Goal: Ask a question

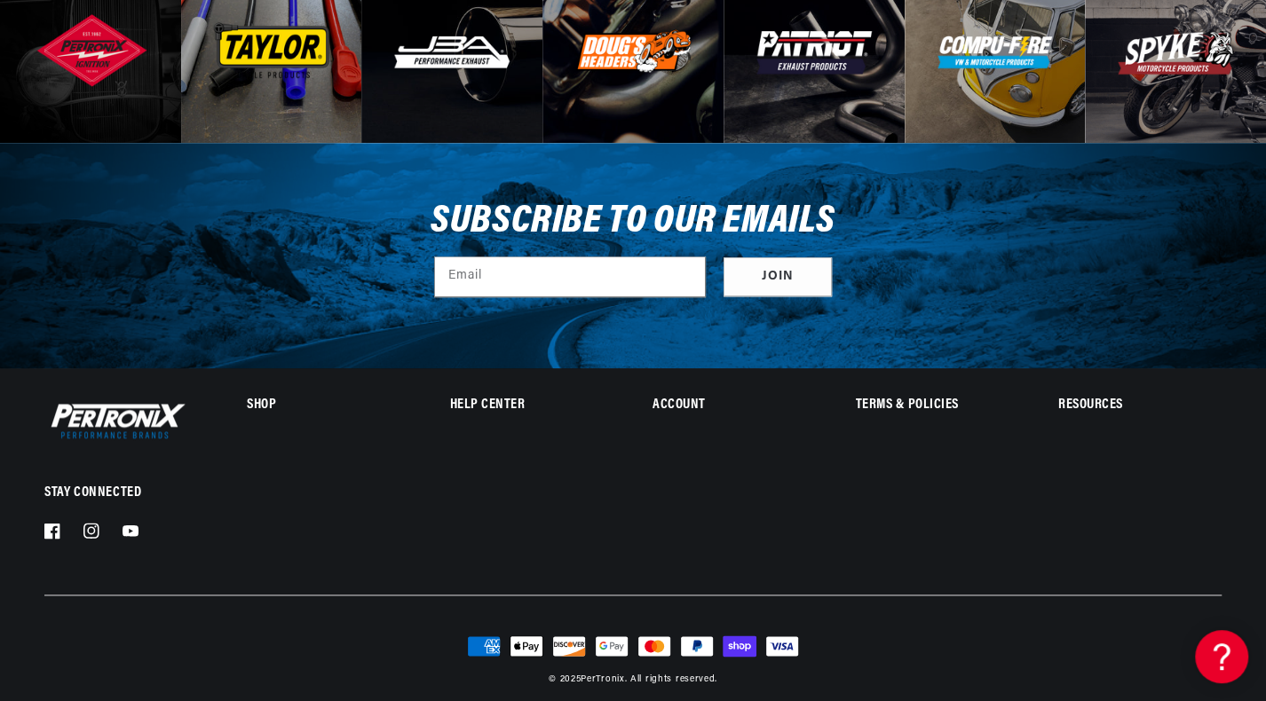
scroll to position [5611, 0]
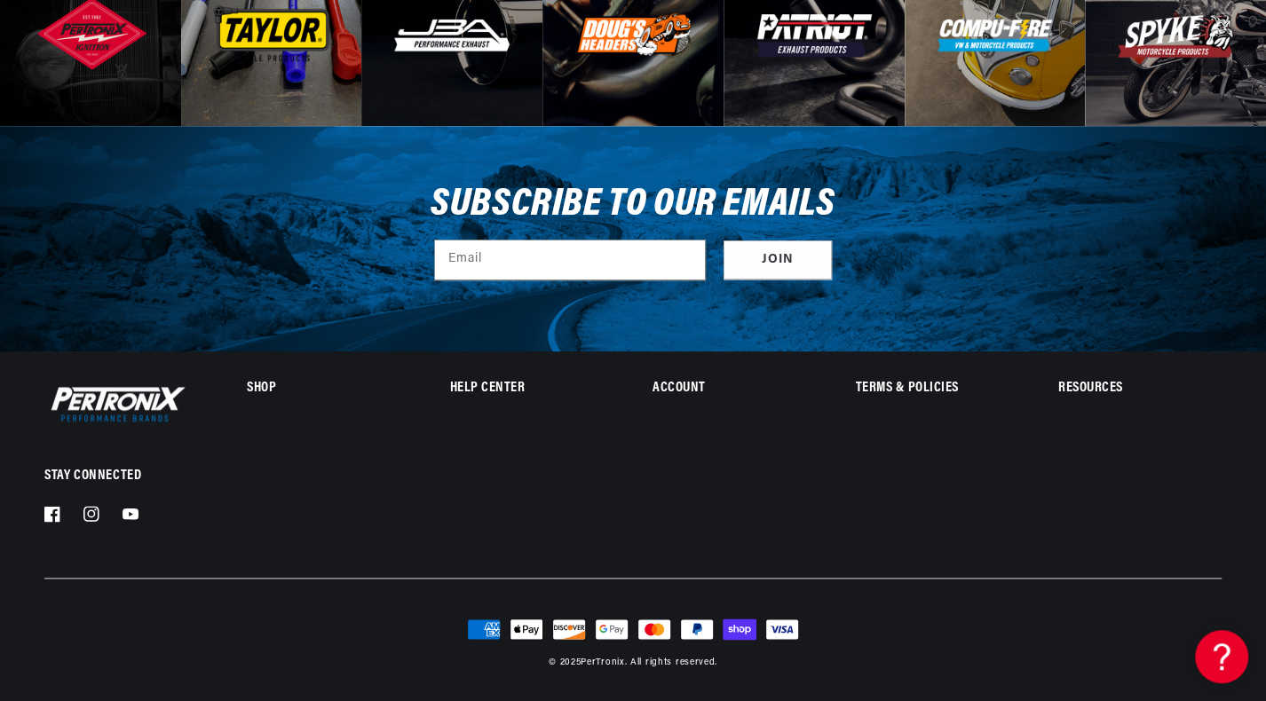
click at [474, 383] on h2 "Help Center" at bounding box center [531, 389] width 162 height 12
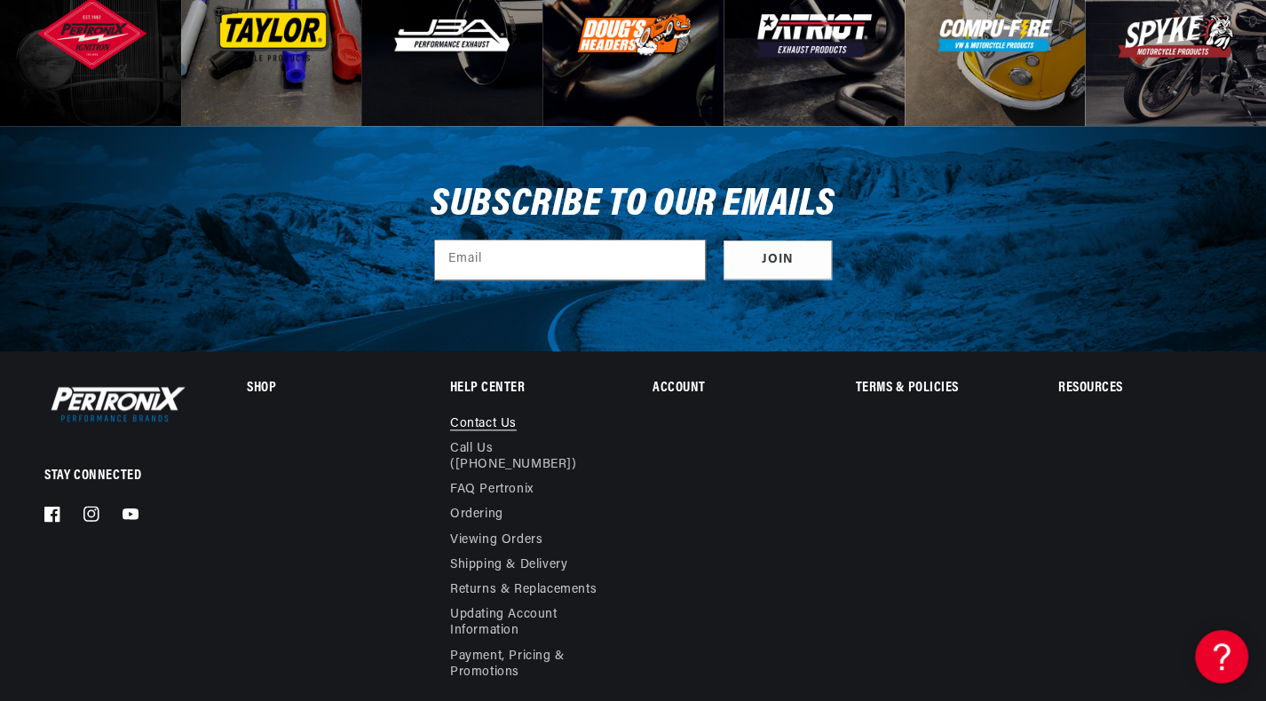
click at [472, 422] on link "Contact us" at bounding box center [483, 426] width 67 height 20
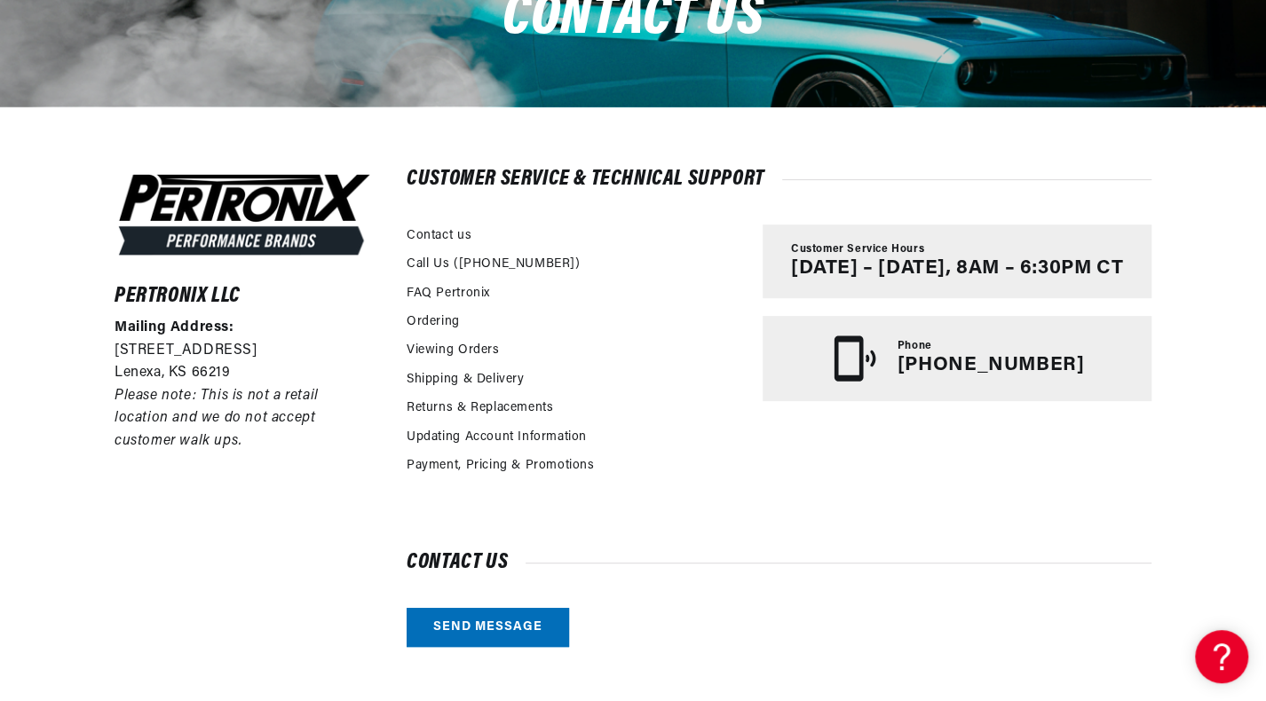
scroll to position [350, 0]
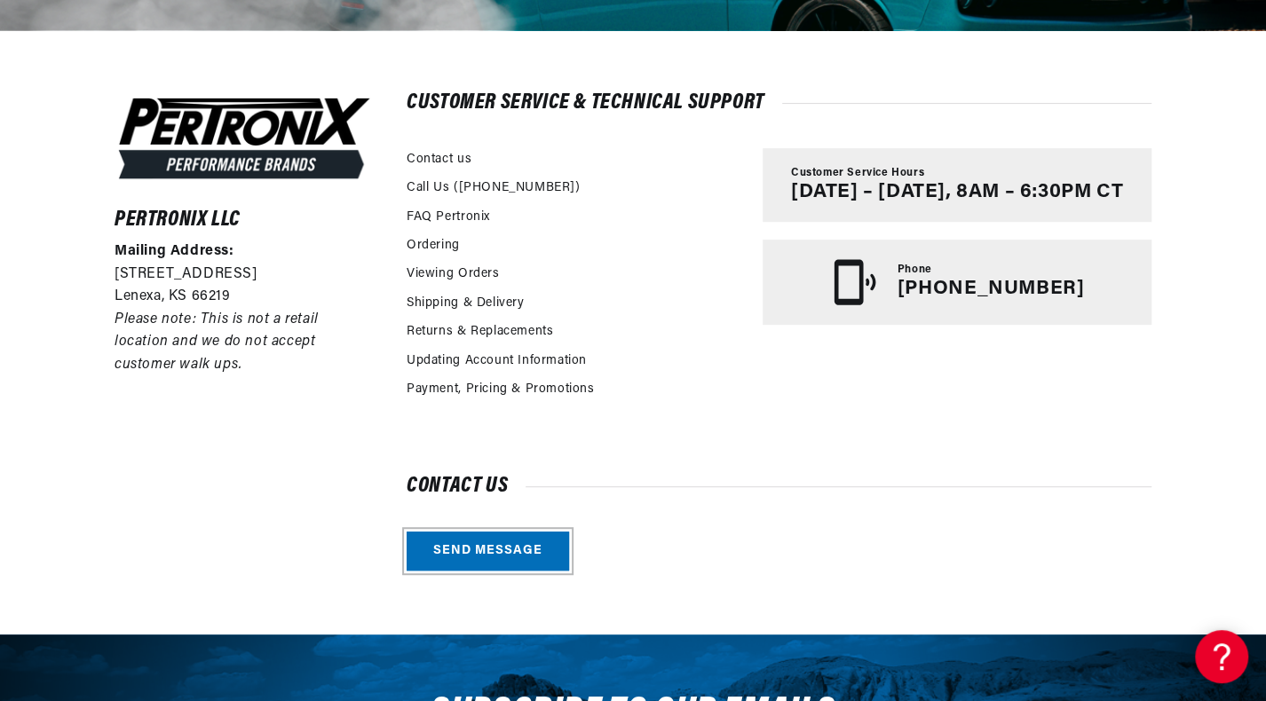
click at [477, 548] on link "Send message" at bounding box center [488, 552] width 162 height 40
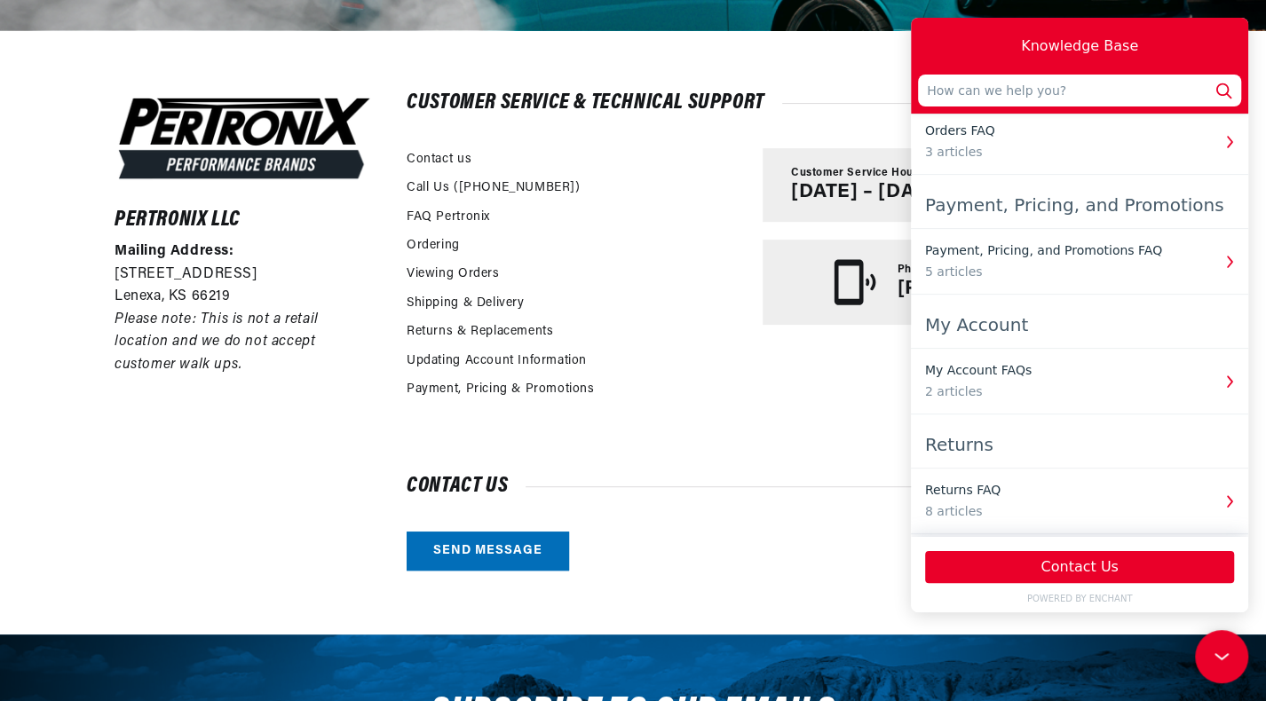
scroll to position [0, 0]
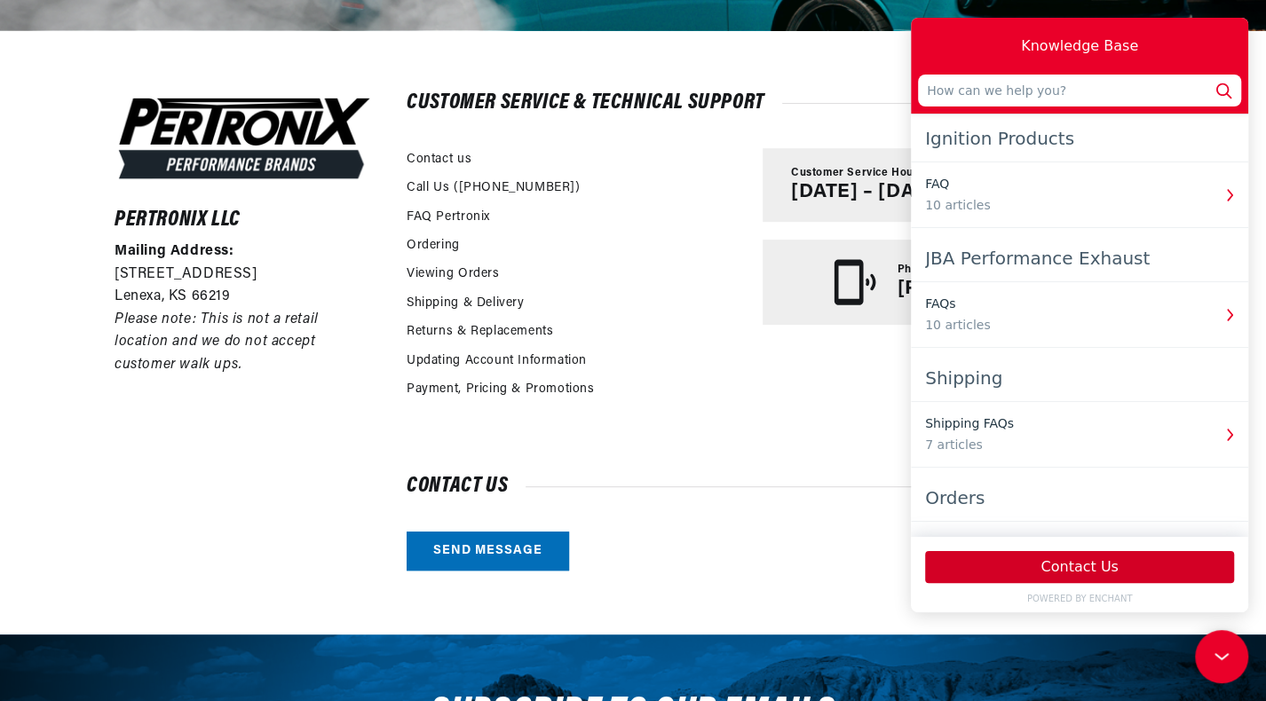
click at [1065, 574] on button "Contact Us" at bounding box center [1079, 567] width 309 height 32
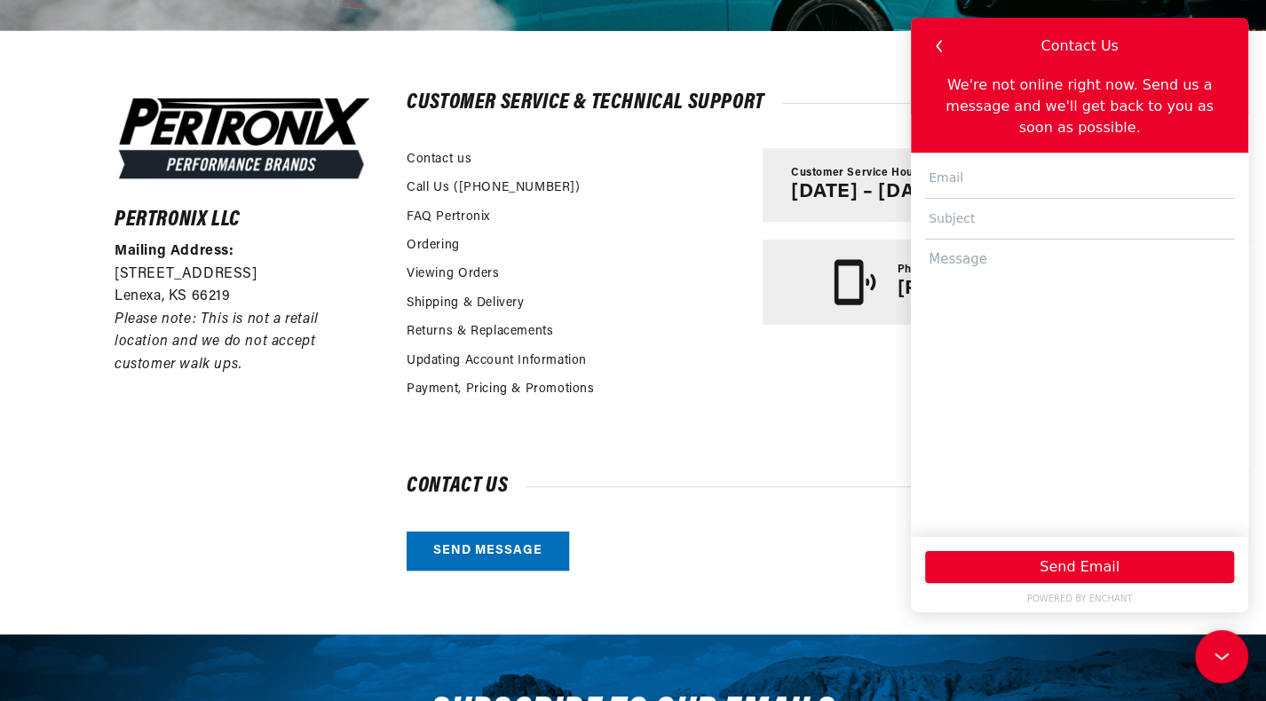
scroll to position [0, 1105]
type input "[EMAIL_ADDRESS][DOMAIN_NAME]"
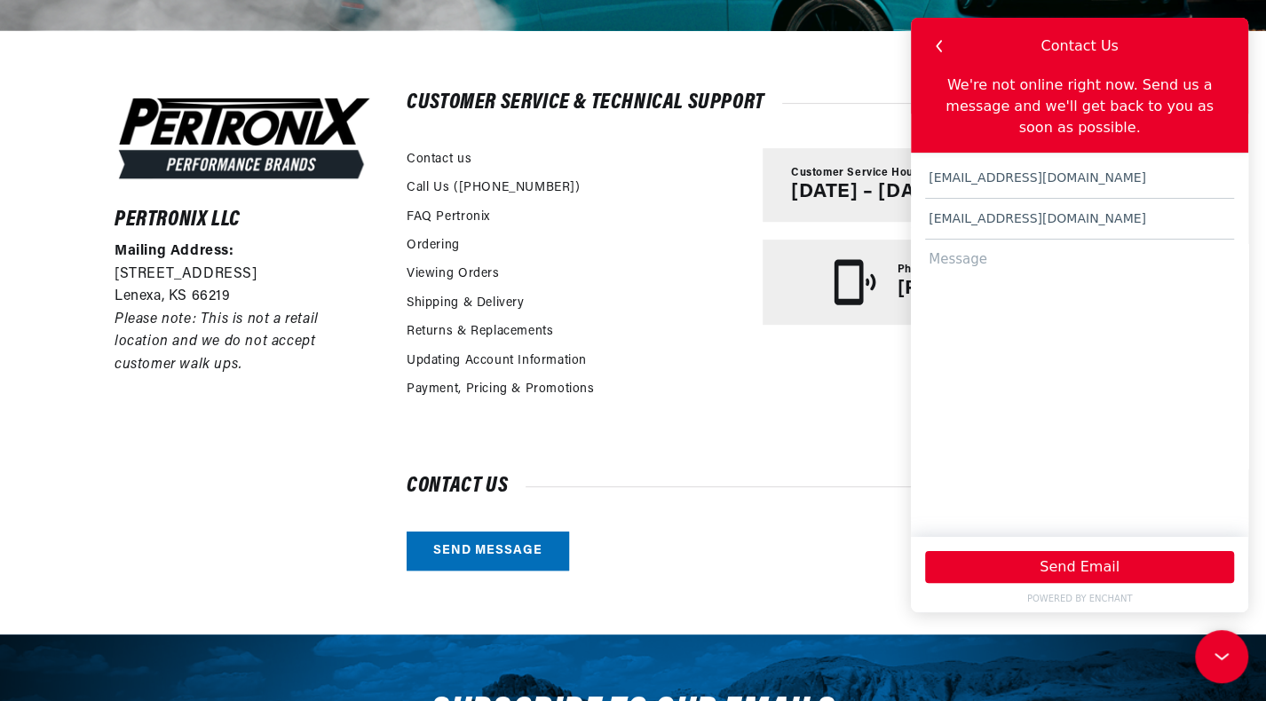
click at [1043, 241] on textarea at bounding box center [1079, 380] width 309 height 281
click at [1058, 200] on input "[EMAIL_ADDRESS][DOMAIN_NAME]" at bounding box center [1079, 219] width 309 height 41
drag, startPoint x: 1059, startPoint y: 199, endPoint x: 911, endPoint y: 186, distance: 148.9
click at [915, 186] on div "[EMAIL_ADDRESS][DOMAIN_NAME] [EMAIL_ADDRESS][DOMAIN_NAME]" at bounding box center [1079, 345] width 337 height 384
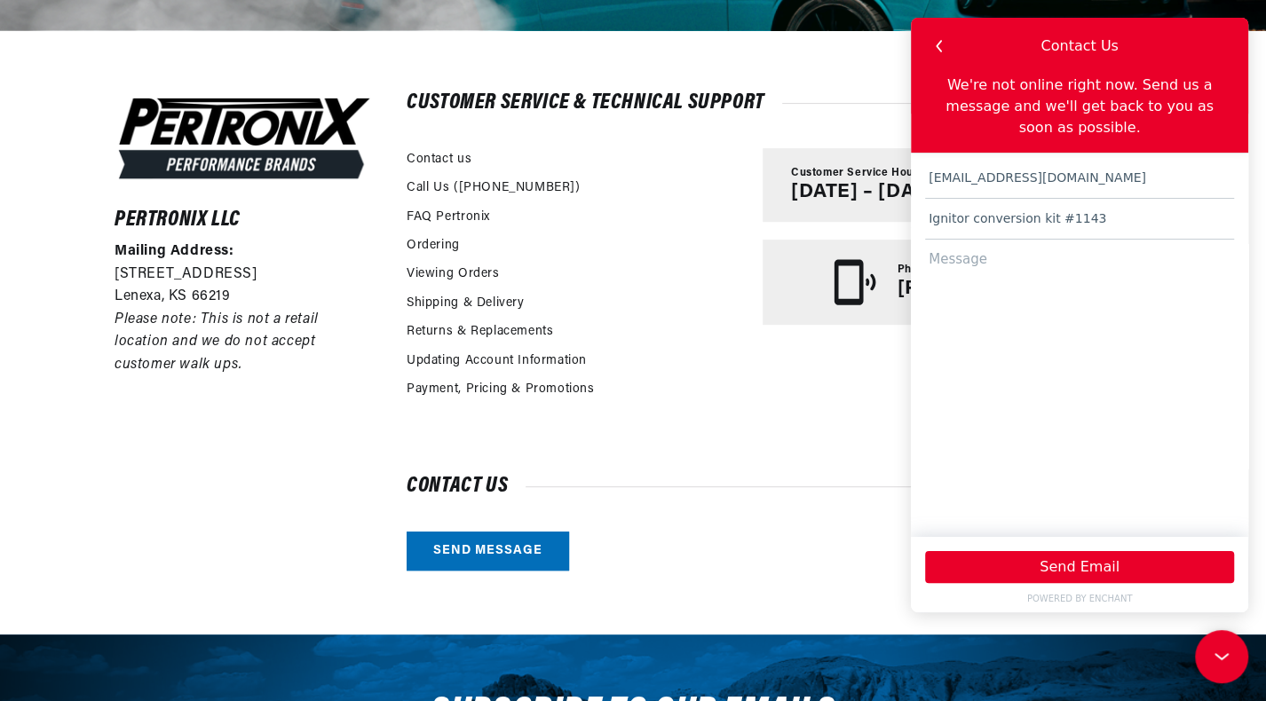
type input "Ignitor conversion kit #1143"
click at [974, 249] on textarea at bounding box center [1079, 380] width 309 height 281
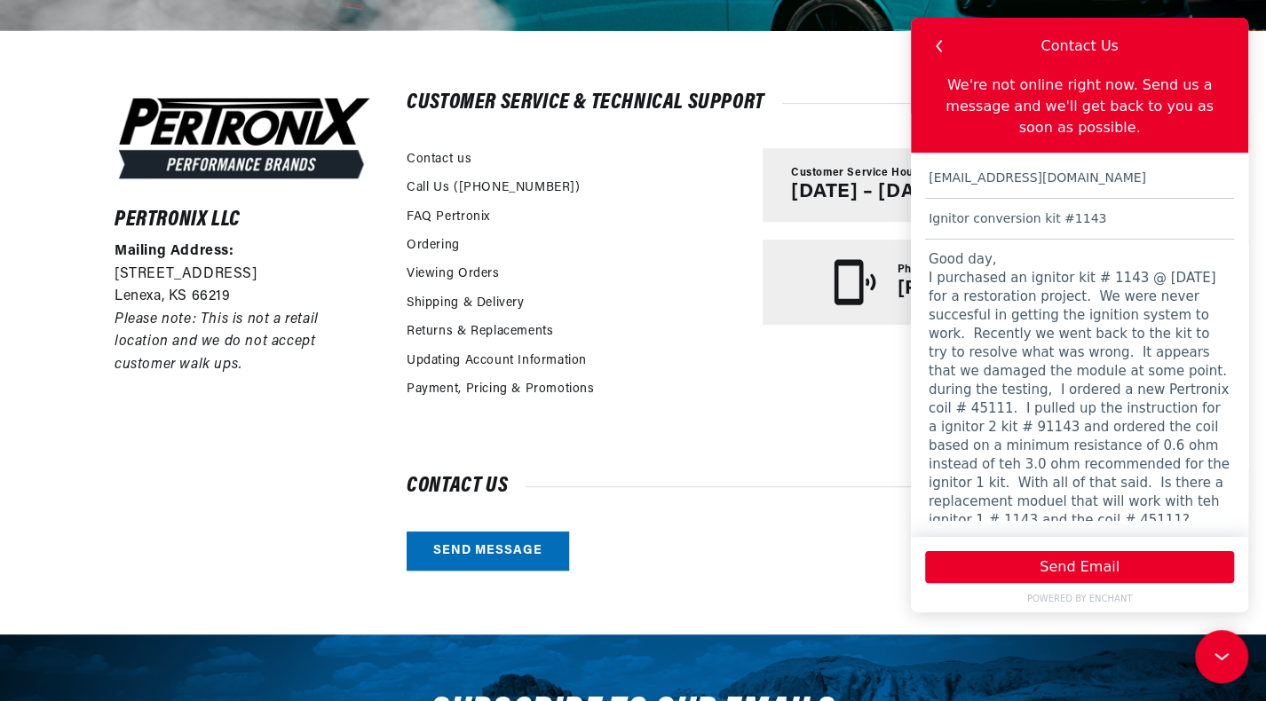
click at [1105, 459] on textarea "Good day, I purchased an ignitor kit # 1143 @ [DATE] for a restoration project.…" at bounding box center [1079, 380] width 309 height 281
click at [1062, 274] on textarea "Good day, I purchased an ignitor kit # 1143 @ [DATE] for a restoration project.…" at bounding box center [1079, 380] width 309 height 281
click at [966, 386] on textarea "Good day, I purchased an ignitor kit # 1143 @ [DATE] for a restoration project.…" at bounding box center [1079, 380] width 309 height 281
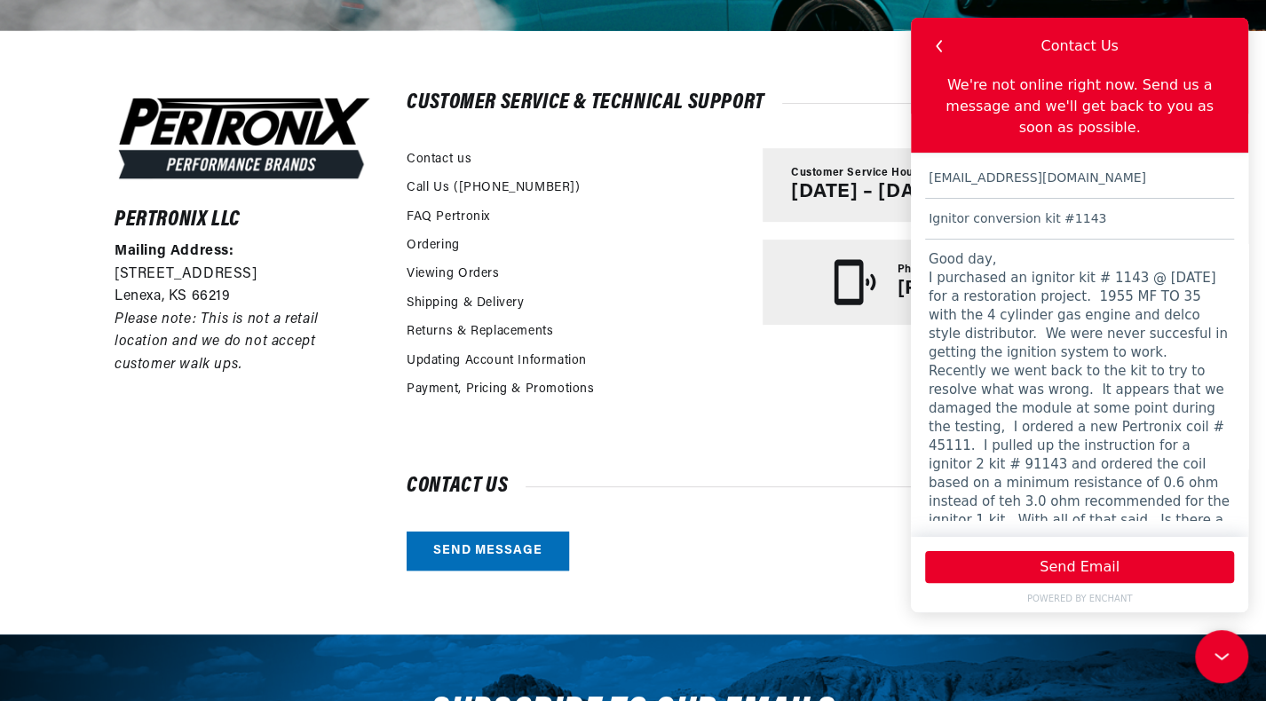
scroll to position [0, 1105]
click at [1074, 461] on textarea "Good day, I purchased an ignitor kit # 1143 @ [DATE] for a restoration project.…" at bounding box center [1079, 380] width 309 height 281
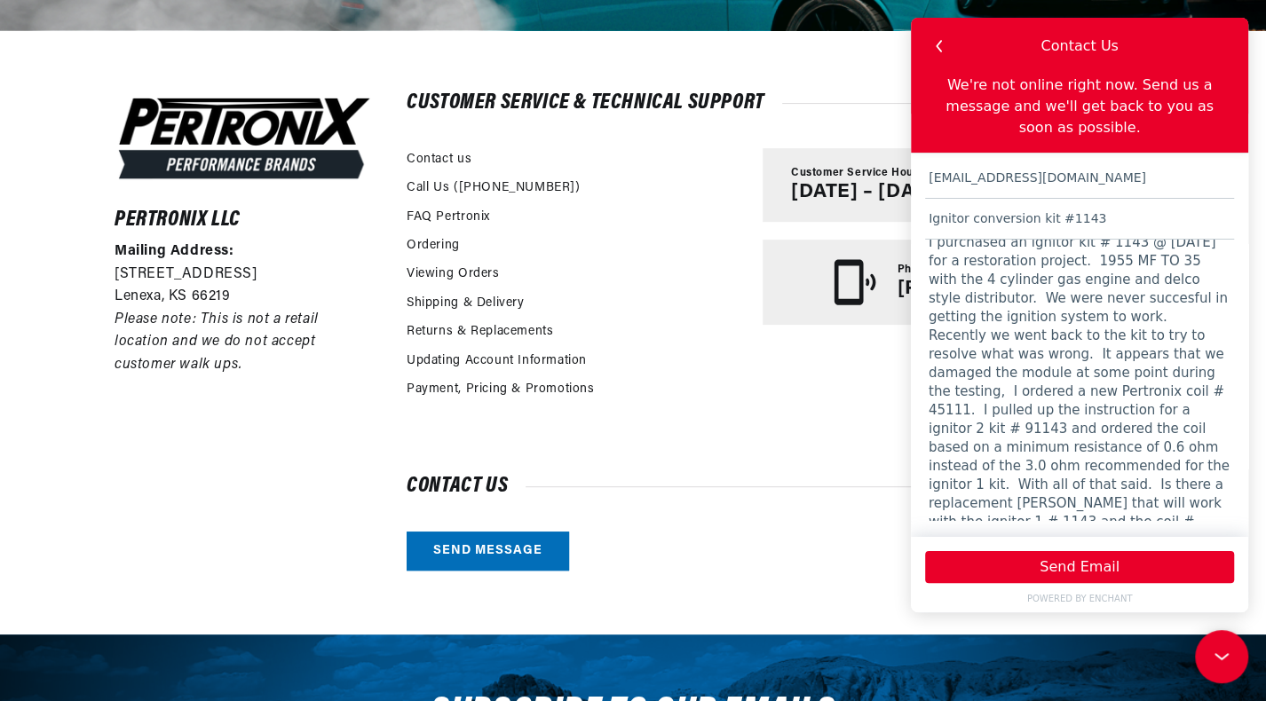
scroll to position [0, 0]
click at [1058, 460] on textarea "Good day, I purchased an ignitor kit # 1143 @ [DATE] for a restoration project.…" at bounding box center [1079, 380] width 309 height 281
type textarea "Good day, I purchased an ignitor kit # 1143 @ [DATE] for a restoration project.…"
click at [1106, 559] on button "Send Email" at bounding box center [1079, 567] width 309 height 32
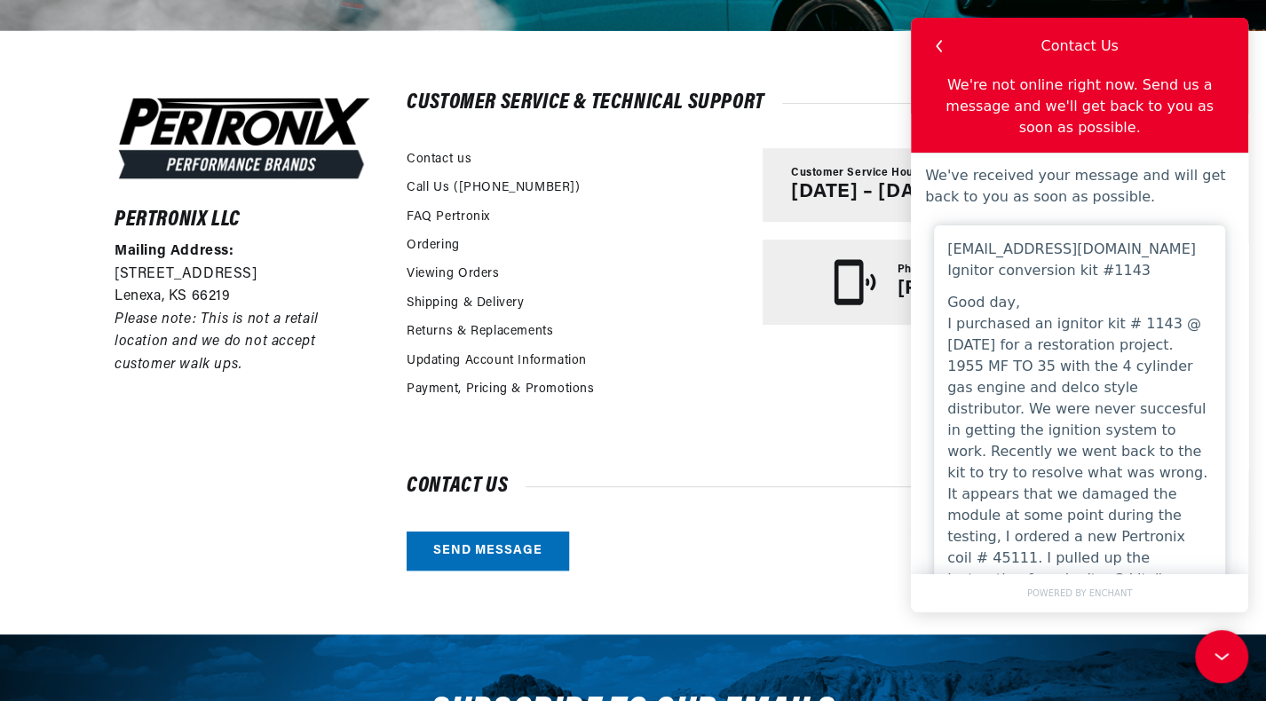
scroll to position [0, 0]
